Goal: Task Accomplishment & Management: Manage account settings

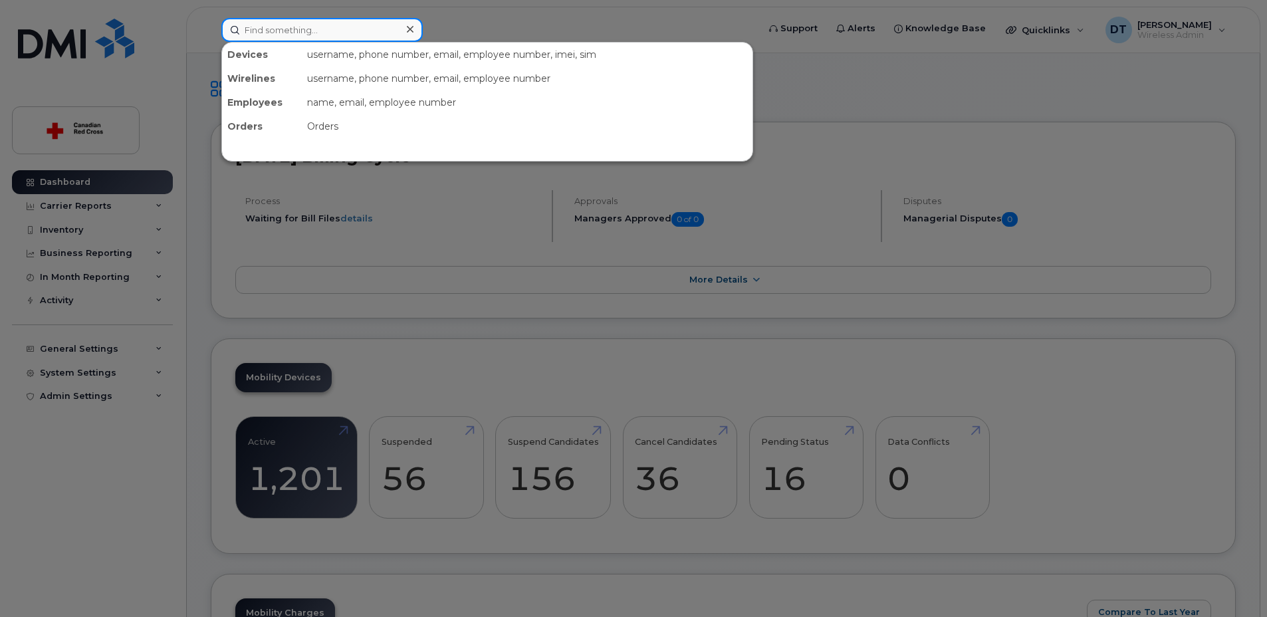
click at [310, 27] on input at bounding box center [321, 30] width 201 height 24
paste input "4033525095"
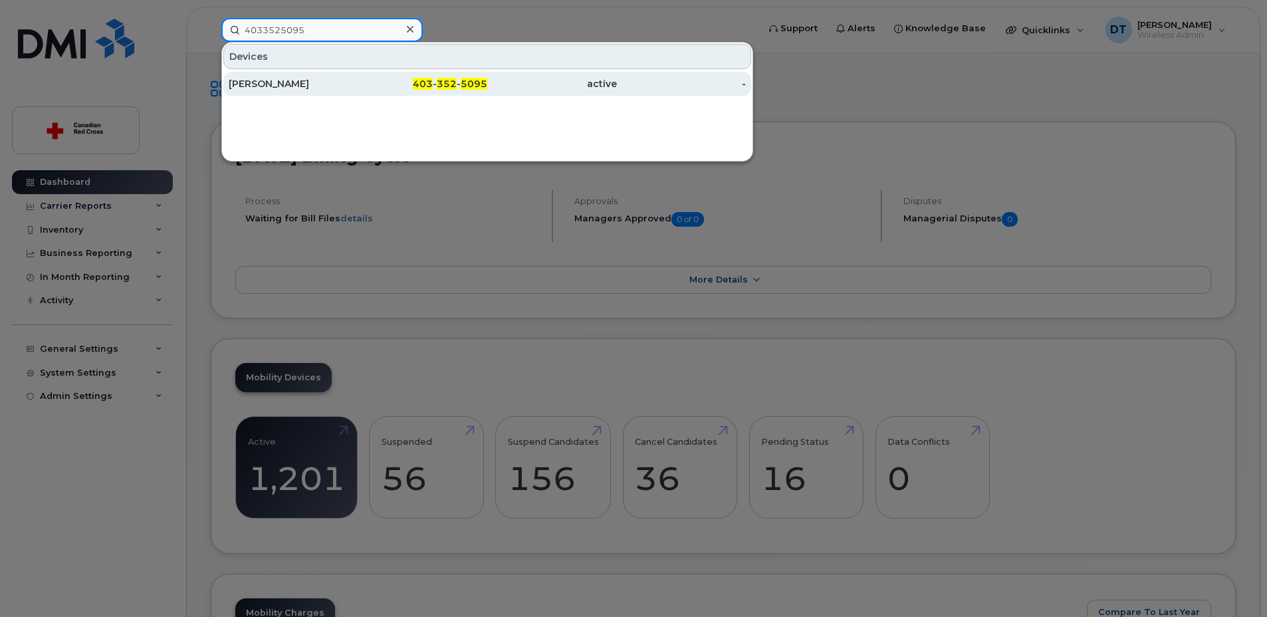
type input "4033525095"
click at [300, 78] on div "[PERSON_NAME]" at bounding box center [294, 83] width 130 height 13
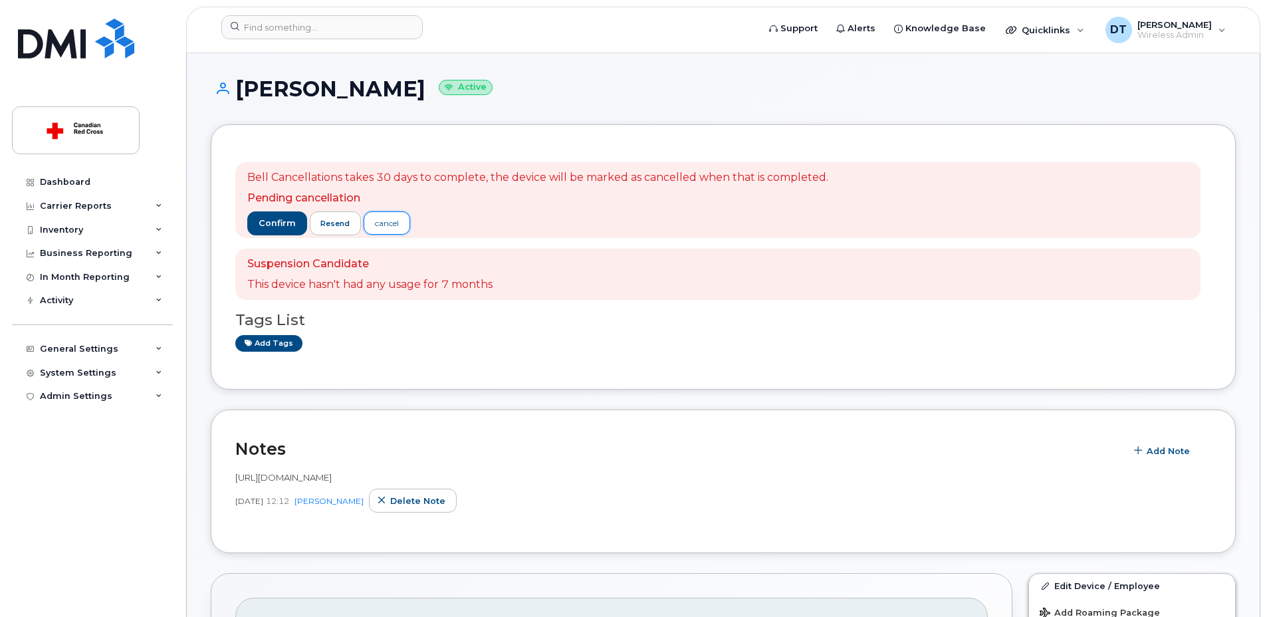
click at [401, 223] on link "cancel" at bounding box center [387, 222] width 47 height 23
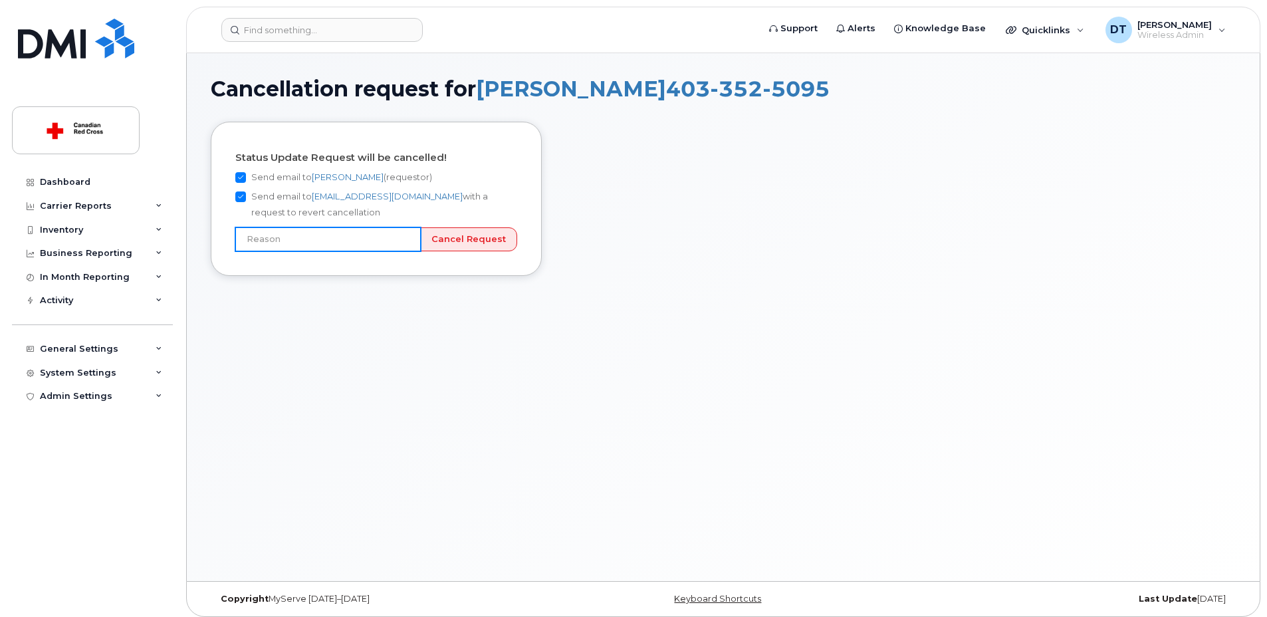
click at [409, 240] on input "text" at bounding box center [327, 239] width 185 height 24
click at [515, 160] on h4 "Status Update Request will be cancelled!" at bounding box center [376, 157] width 282 height 11
click at [409, 237] on input "text" at bounding box center [327, 239] width 185 height 24
type input "User still using device"
click at [481, 241] on input "Cancel Request" at bounding box center [468, 239] width 97 height 25
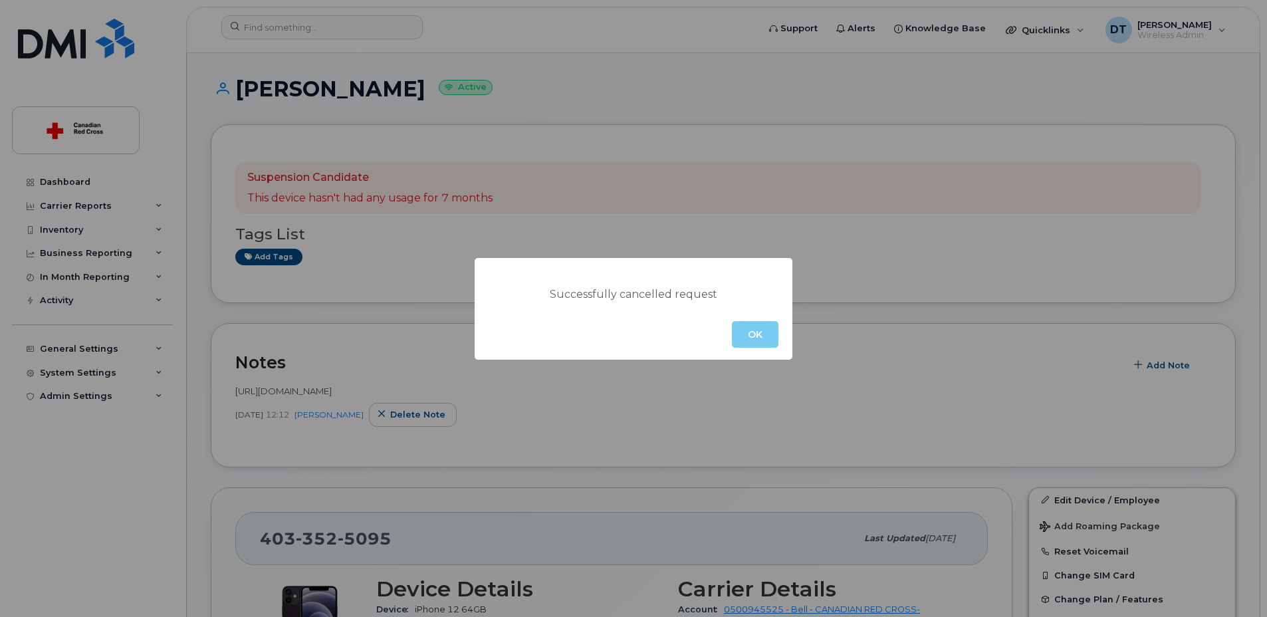
click at [757, 338] on button "OK" at bounding box center [755, 334] width 47 height 27
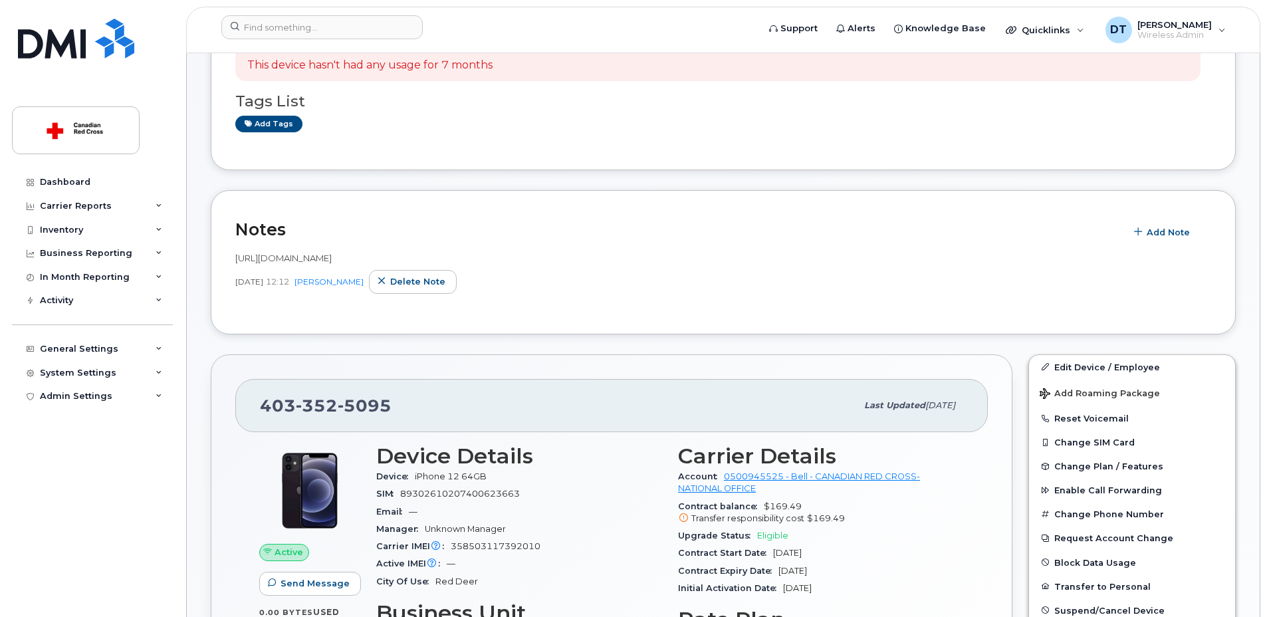
scroll to position [332, 0]
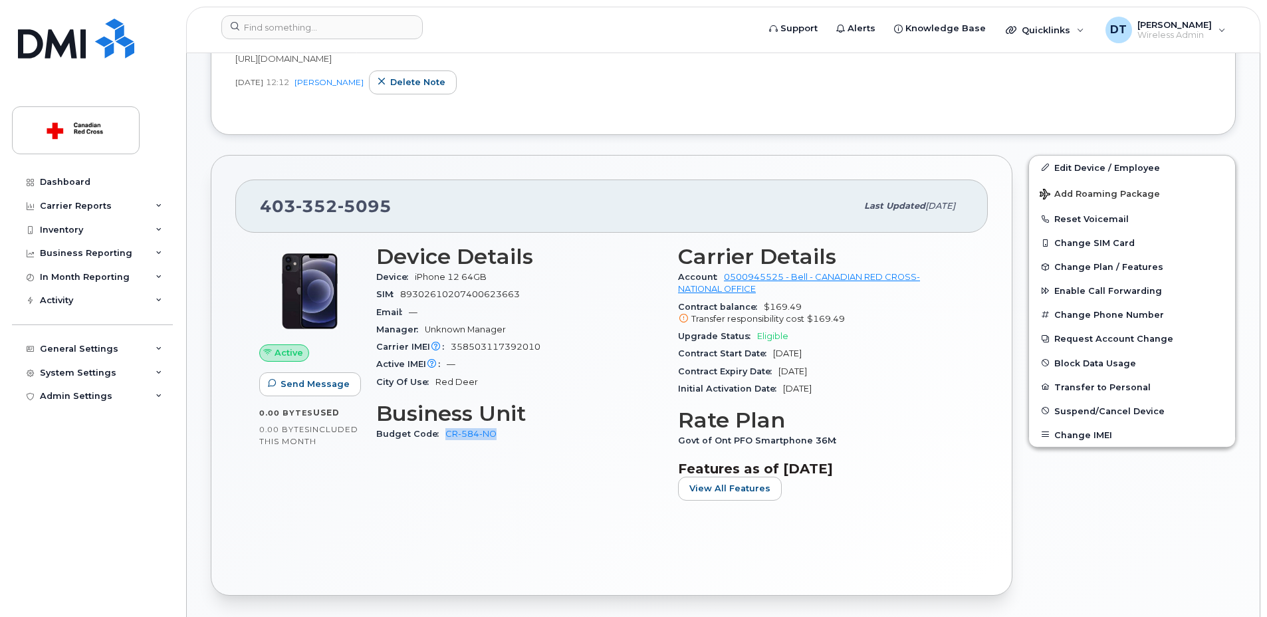
drag, startPoint x: 500, startPoint y: 435, endPoint x: 443, endPoint y: 439, distance: 56.6
click at [443, 439] on div "Budget Code CR-584-NO" at bounding box center [519, 433] width 286 height 17
copy link "CR-584-NO"
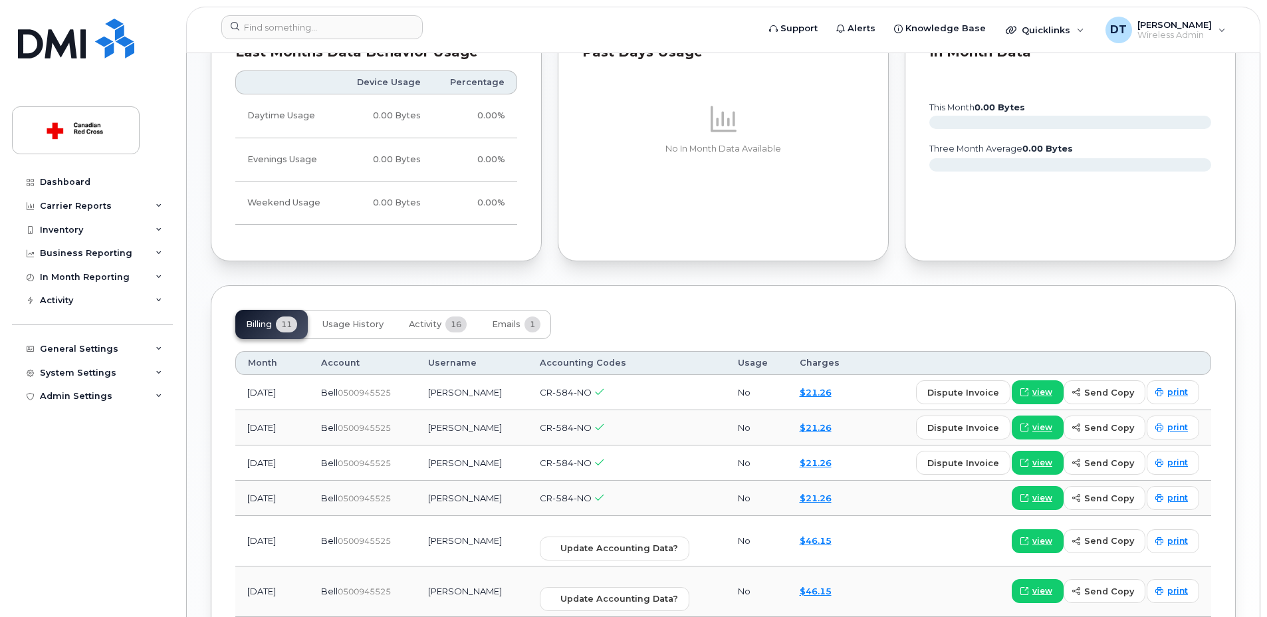
scroll to position [1064, 0]
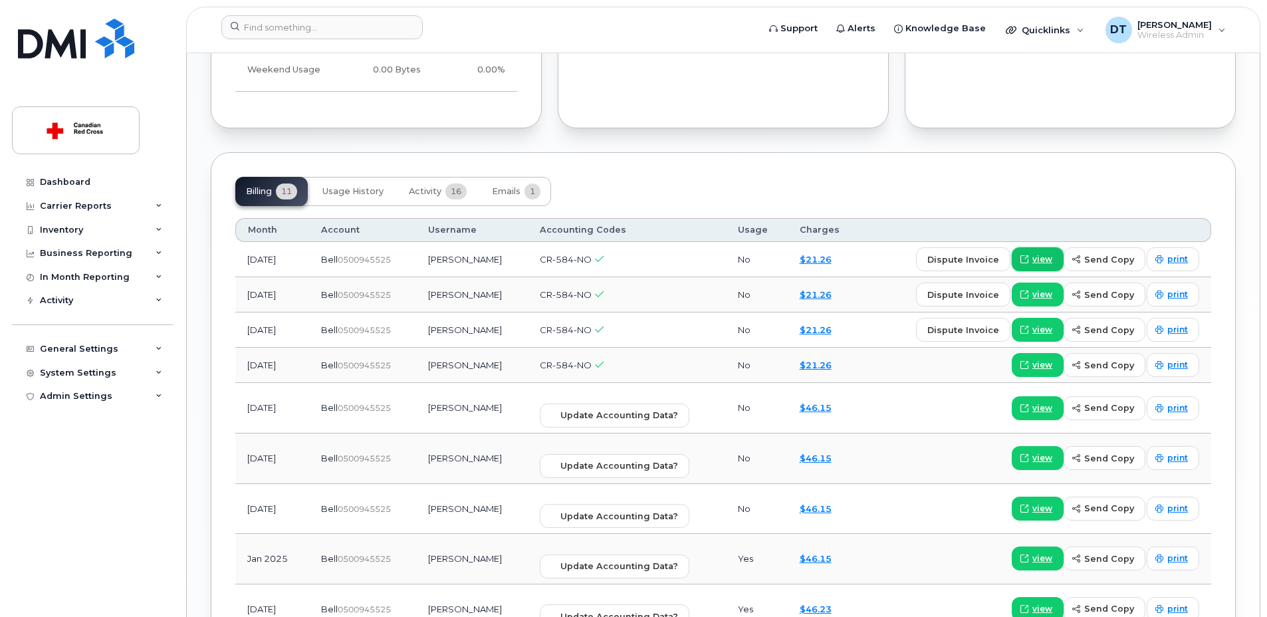
click at [1046, 263] on span "view" at bounding box center [1042, 259] width 20 height 12
